Goal: Navigation & Orientation: Understand site structure

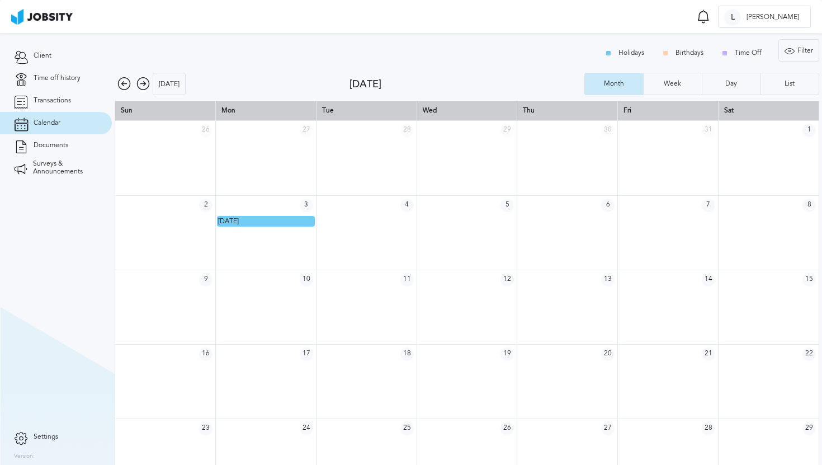
click at [126, 83] on icon at bounding box center [123, 83] width 13 height 13
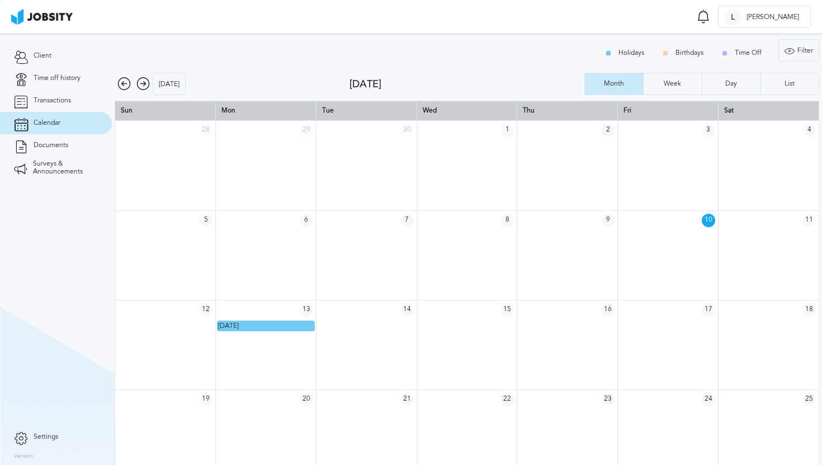
click at [126, 83] on icon at bounding box center [123, 83] width 13 height 13
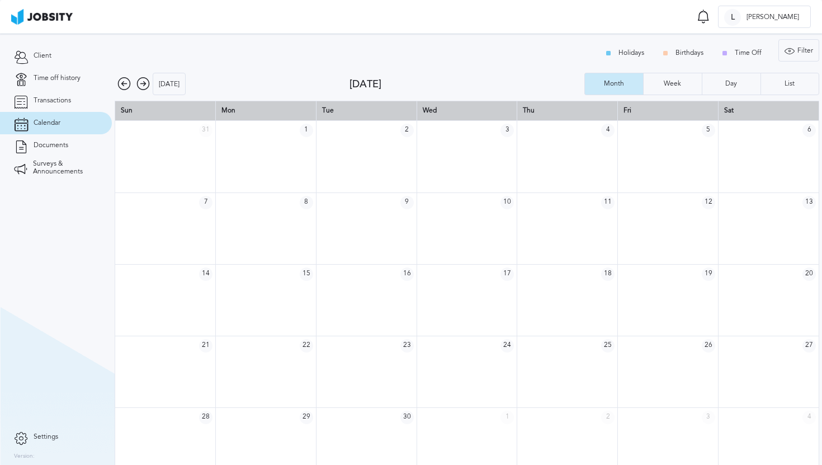
click at [137, 85] on icon at bounding box center [142, 83] width 13 height 13
click at [139, 84] on icon at bounding box center [142, 83] width 13 height 13
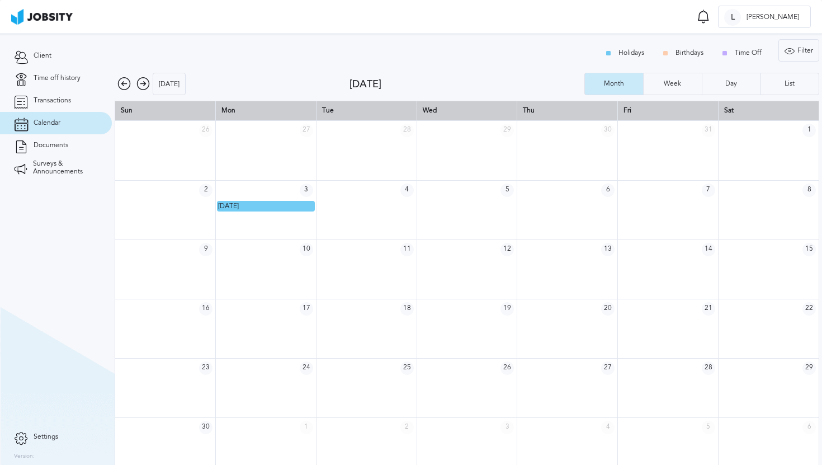
click at [139, 83] on icon at bounding box center [142, 83] width 13 height 13
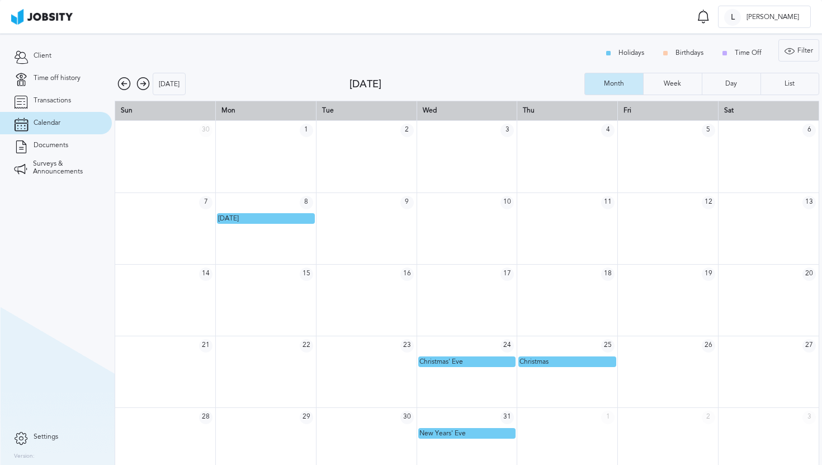
click at [127, 85] on icon at bounding box center [123, 83] width 13 height 13
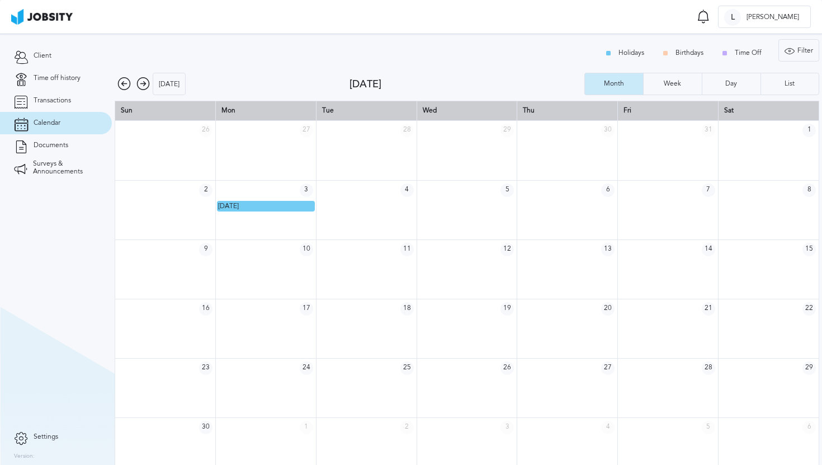
click at [141, 83] on icon at bounding box center [142, 83] width 13 height 13
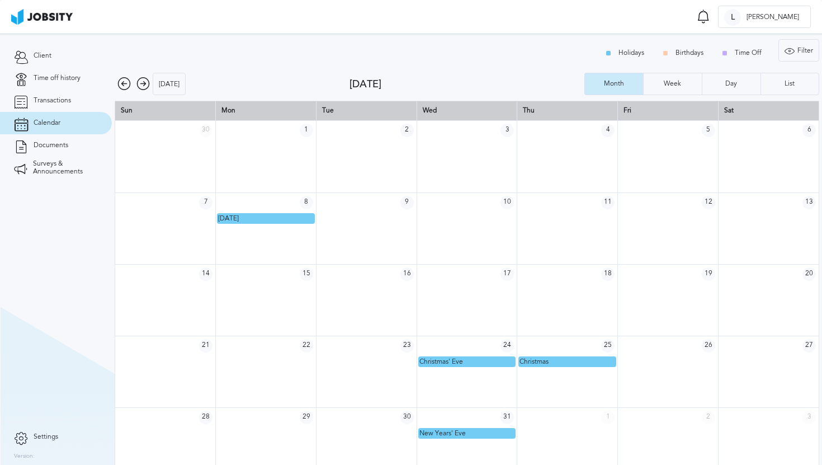
click at [278, 58] on div "Holidays Birthdays Time Off Filter Type Holidays Birthdays Time Off Apply" at bounding box center [467, 53] width 705 height 28
click at [140, 88] on icon at bounding box center [142, 83] width 13 height 13
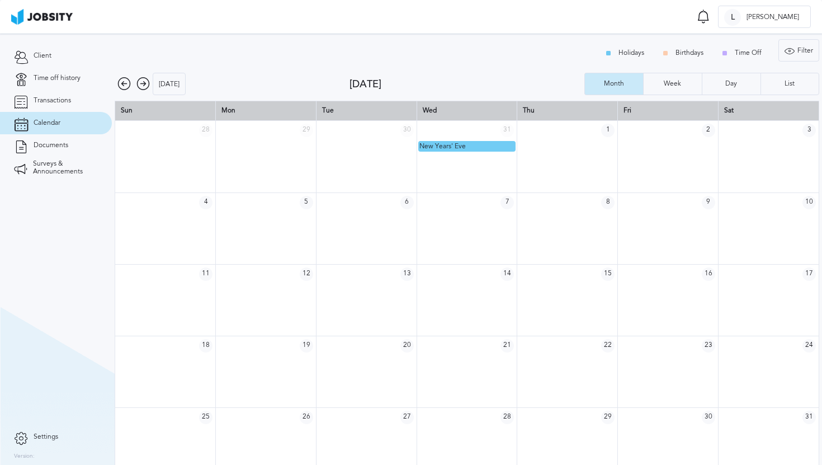
click at [126, 83] on icon at bounding box center [123, 83] width 13 height 13
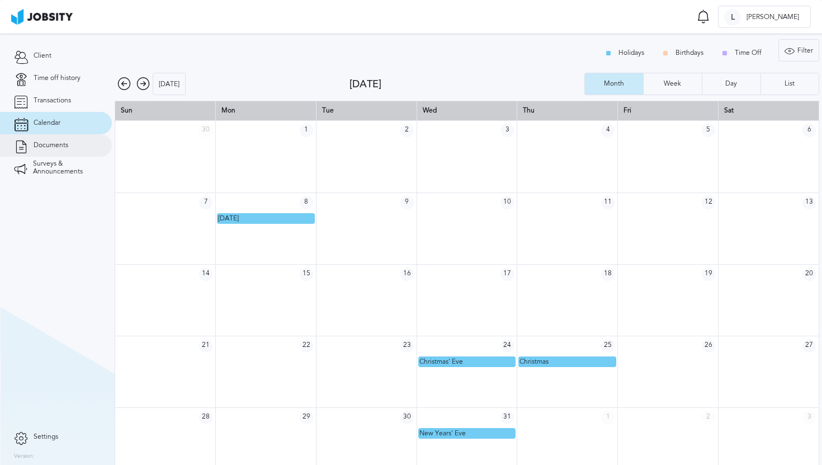
click at [69, 143] on link "Documents" at bounding box center [56, 145] width 112 height 22
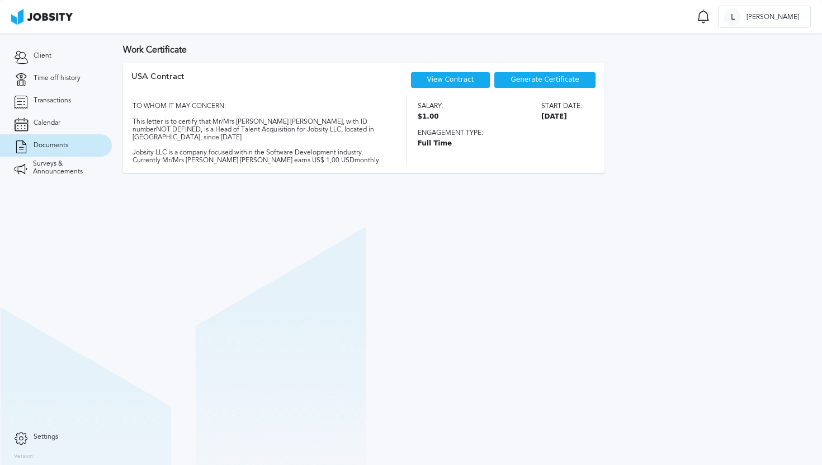
click at [439, 84] on div "View Contract" at bounding box center [450, 80] width 81 height 17
click at [62, 105] on link "Transactions" at bounding box center [56, 100] width 112 height 22
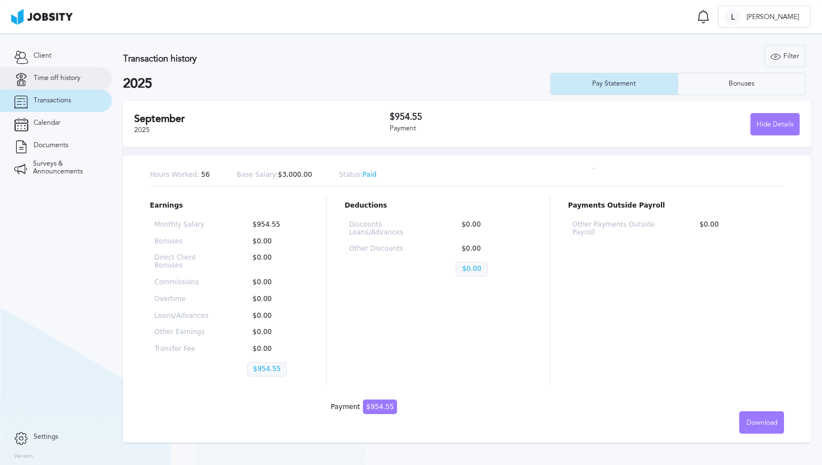
click at [66, 87] on link "Time off history" at bounding box center [56, 78] width 112 height 22
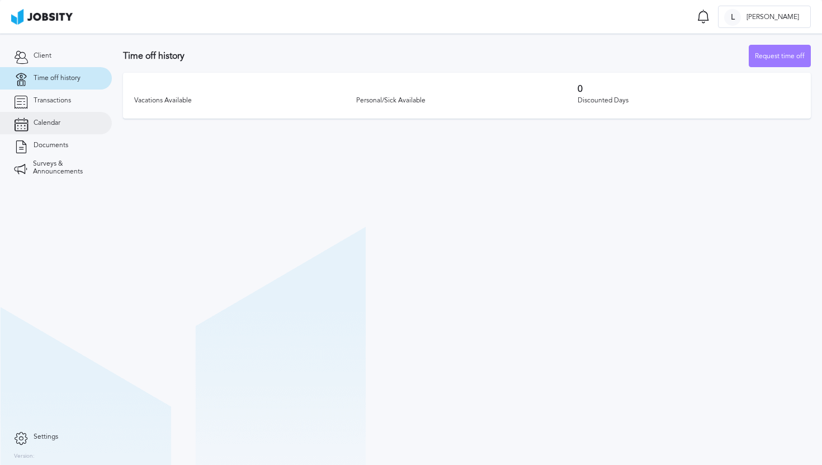
click at [70, 128] on link "Calendar" at bounding box center [56, 123] width 112 height 22
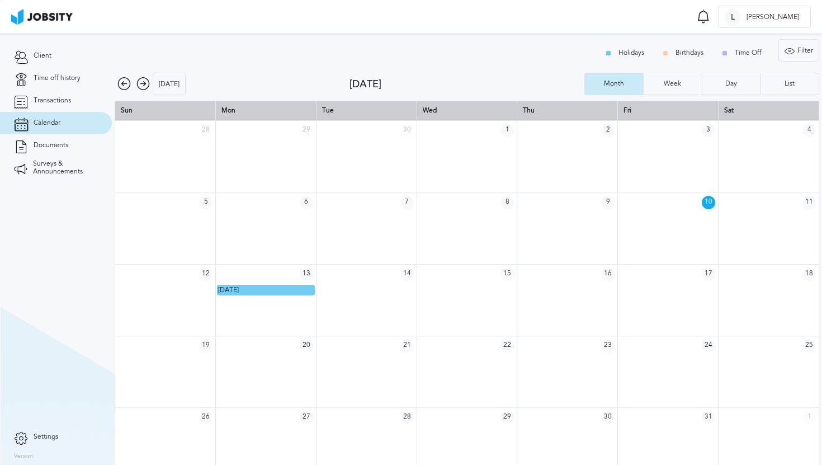
click at [142, 84] on icon at bounding box center [142, 83] width 13 height 13
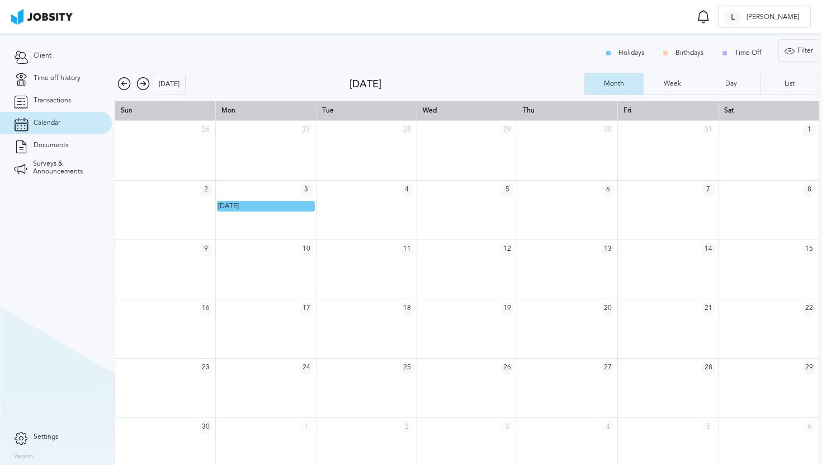
click at [143, 84] on icon at bounding box center [142, 83] width 13 height 13
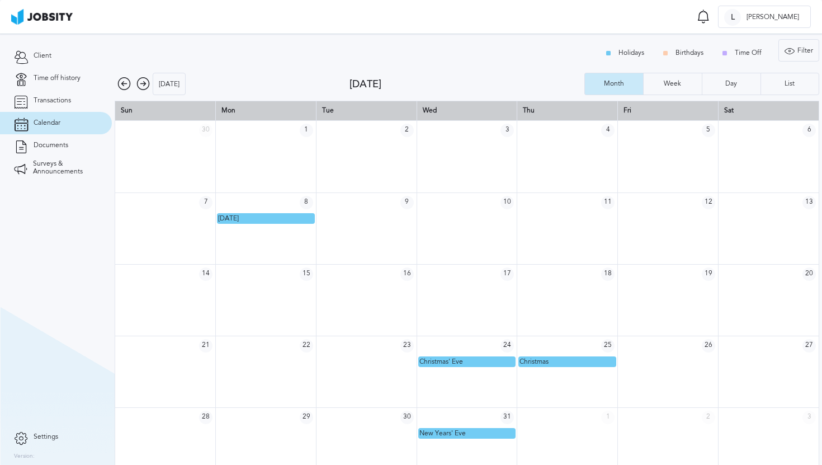
click at [143, 84] on icon at bounding box center [142, 83] width 13 height 13
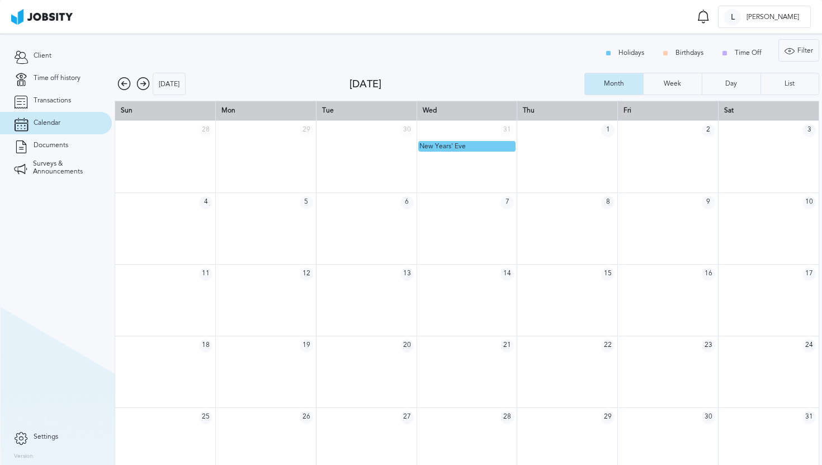
click at [143, 84] on icon at bounding box center [142, 83] width 13 height 13
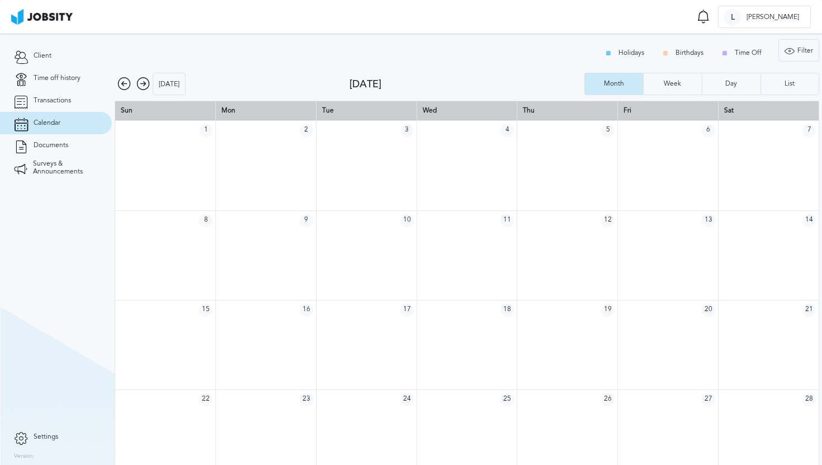
click at [125, 84] on icon at bounding box center [123, 83] width 13 height 13
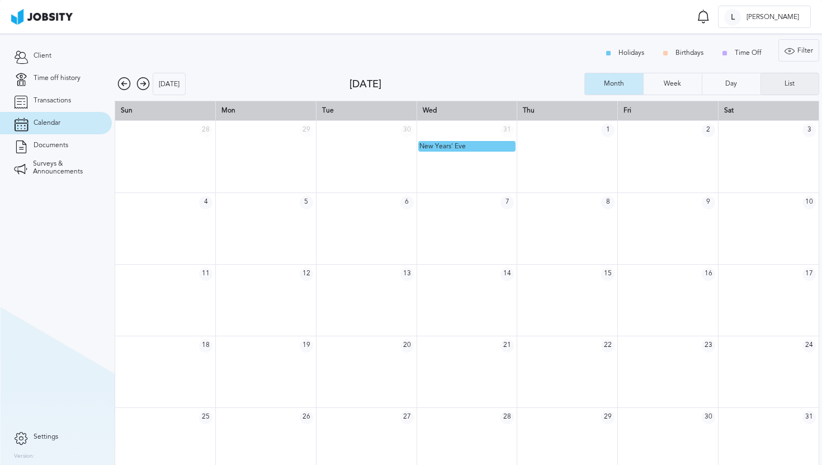
click at [793, 73] on div "List" at bounding box center [790, 84] width 58 height 22
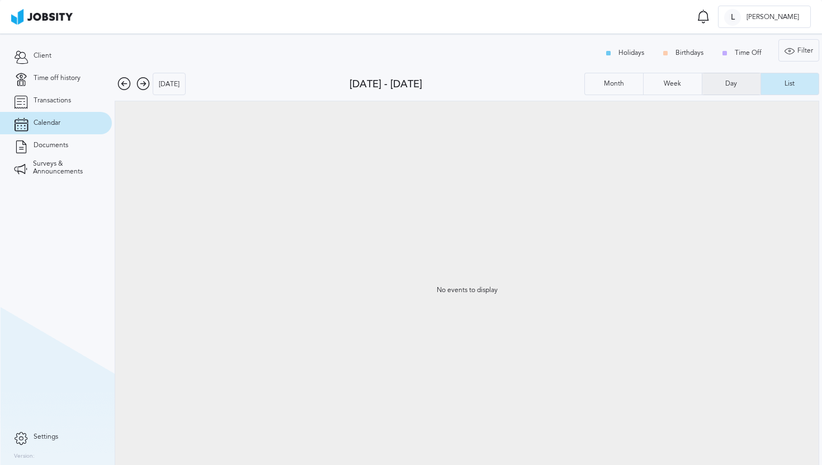
click at [741, 81] on div "Day" at bounding box center [731, 84] width 58 height 22
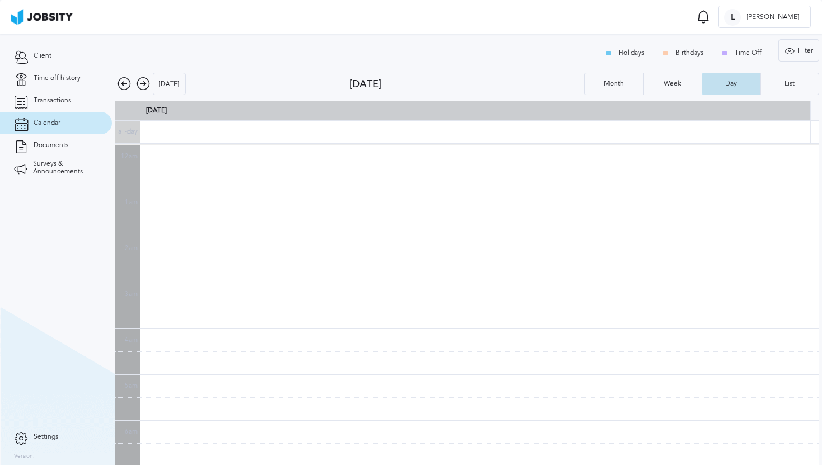
scroll to position [276, 0]
click at [687, 81] on div "Week" at bounding box center [673, 84] width 58 height 22
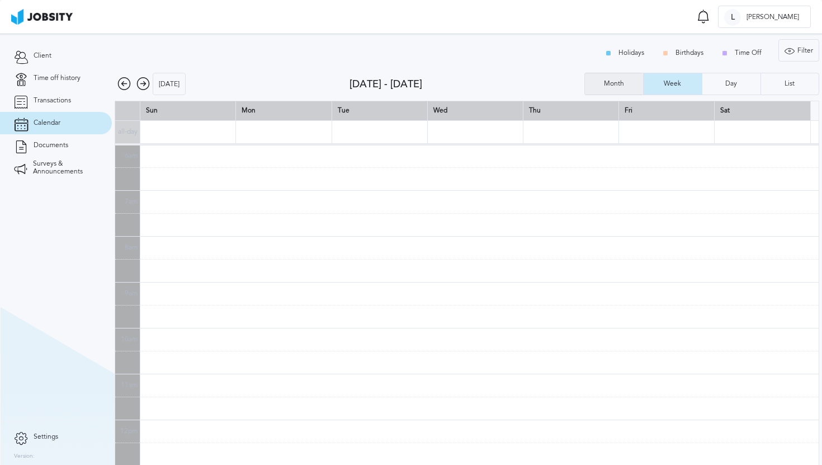
click at [613, 87] on div "Month" at bounding box center [613, 84] width 31 height 8
